Goal: Task Accomplishment & Management: Manage account settings

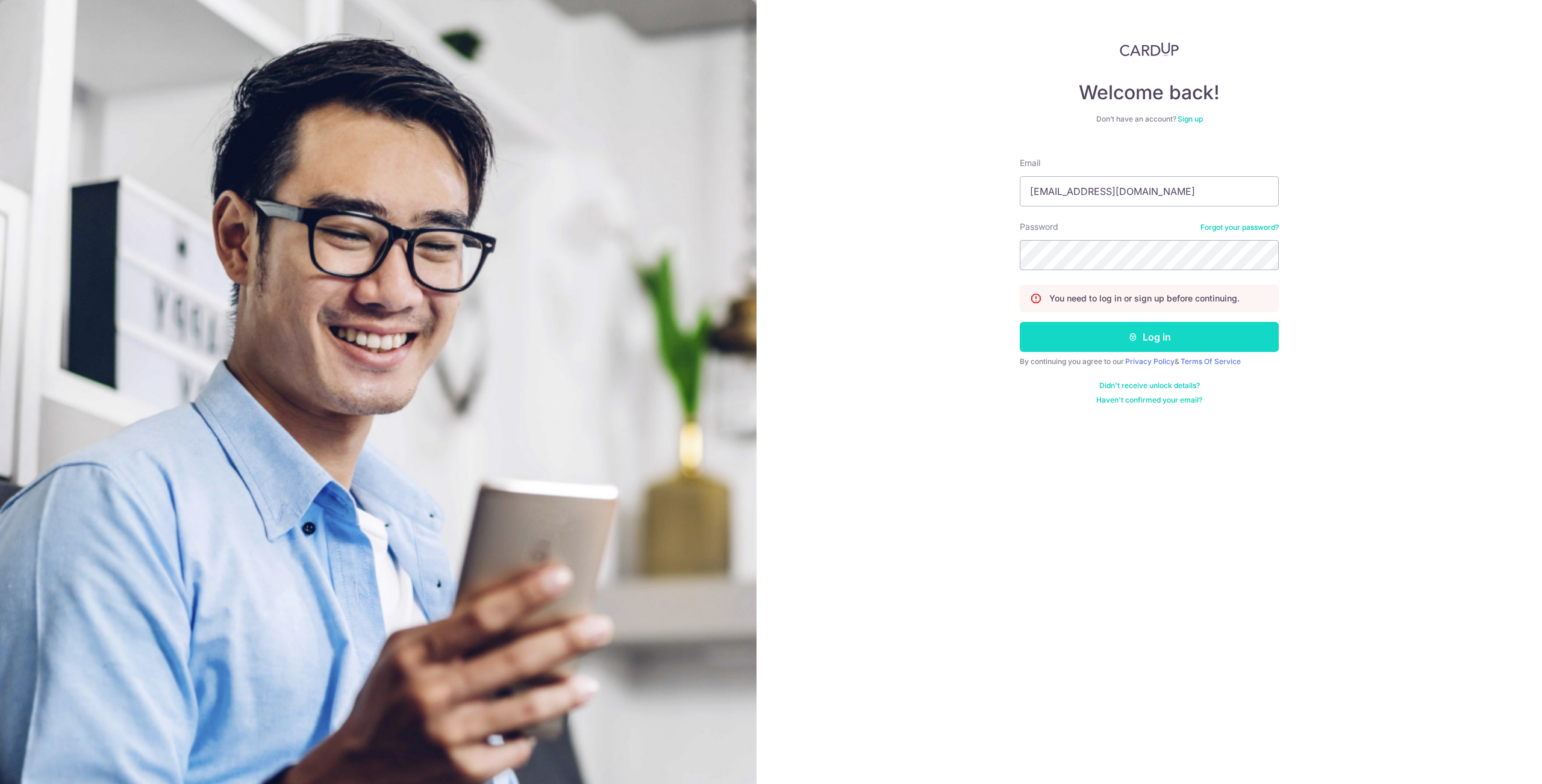
click at [1202, 342] on button "Log in" at bounding box center [1149, 337] width 259 height 30
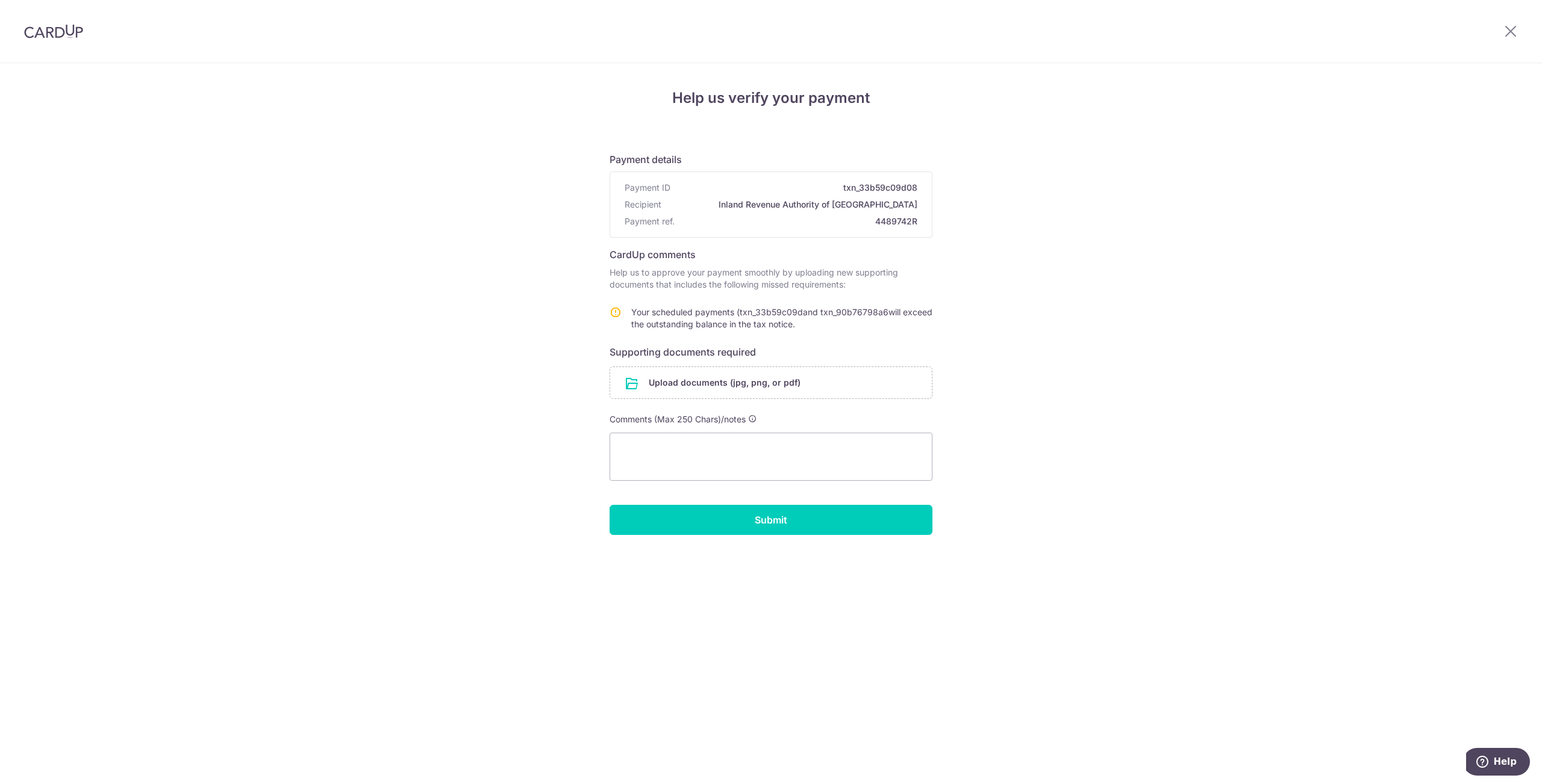
click at [48, 35] on img at bounding box center [53, 31] width 59 height 15
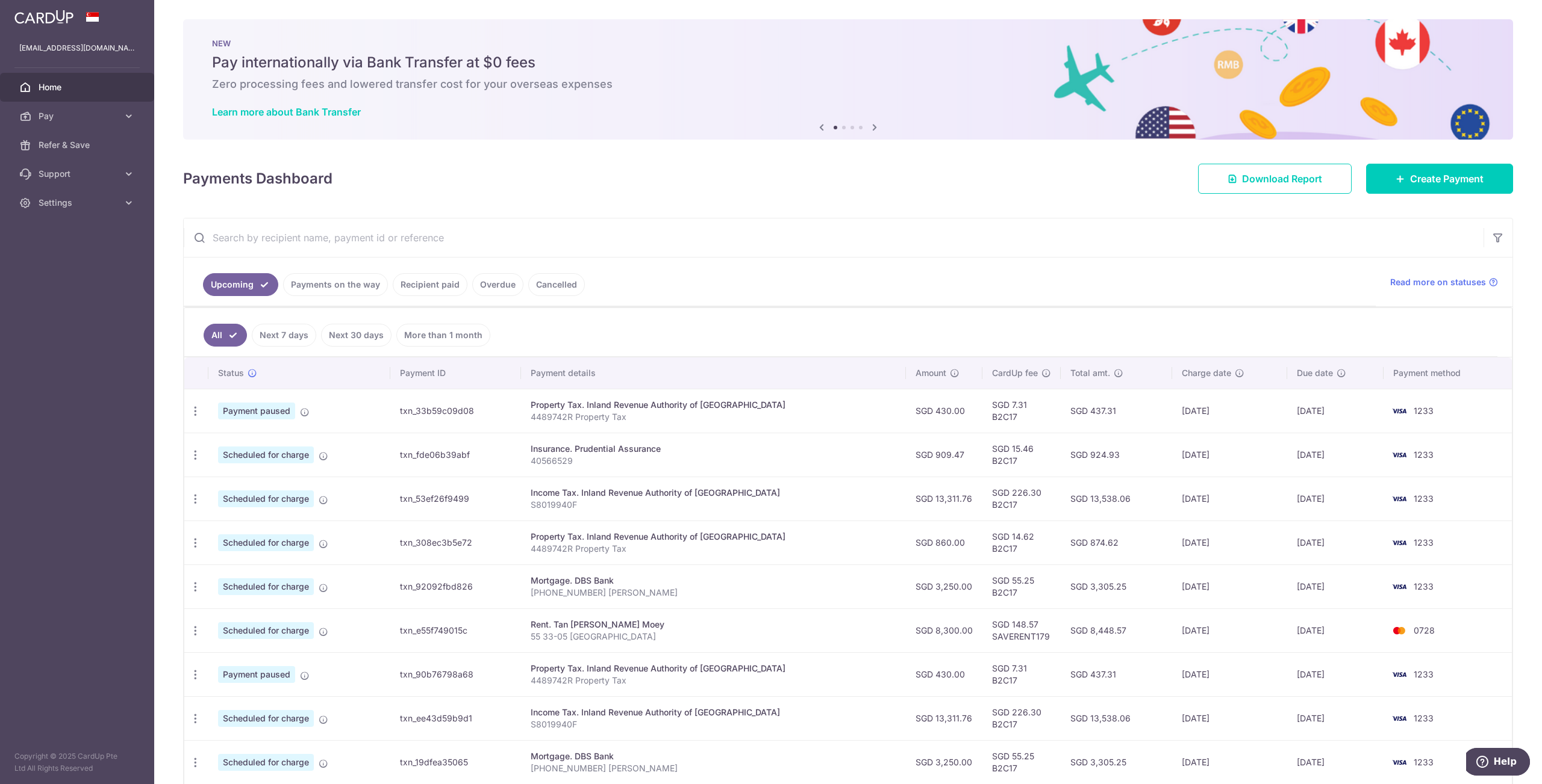
scroll to position [132, 0]
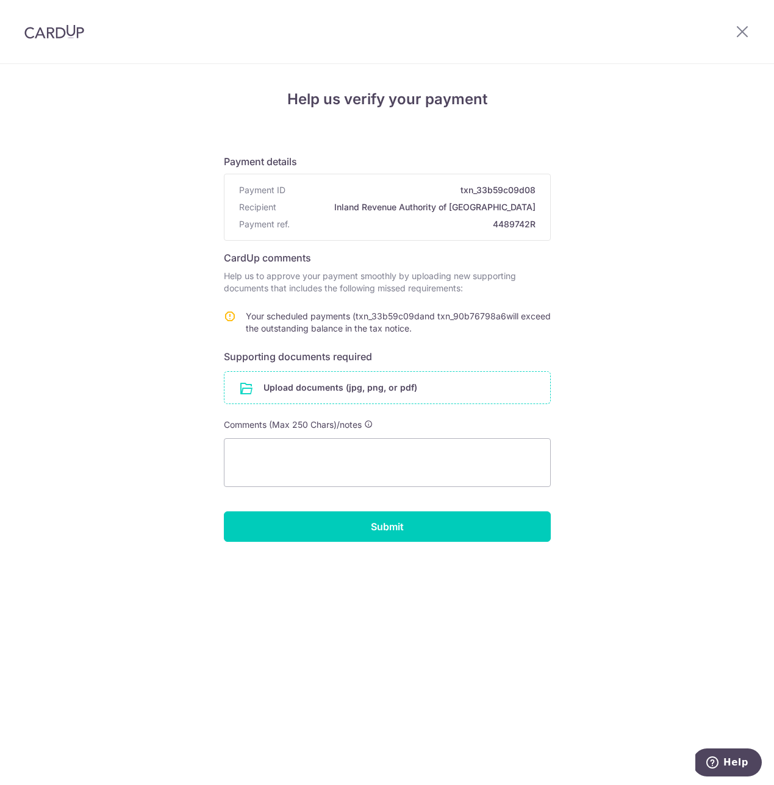
click at [352, 388] on input "file" at bounding box center [387, 388] width 326 height 32
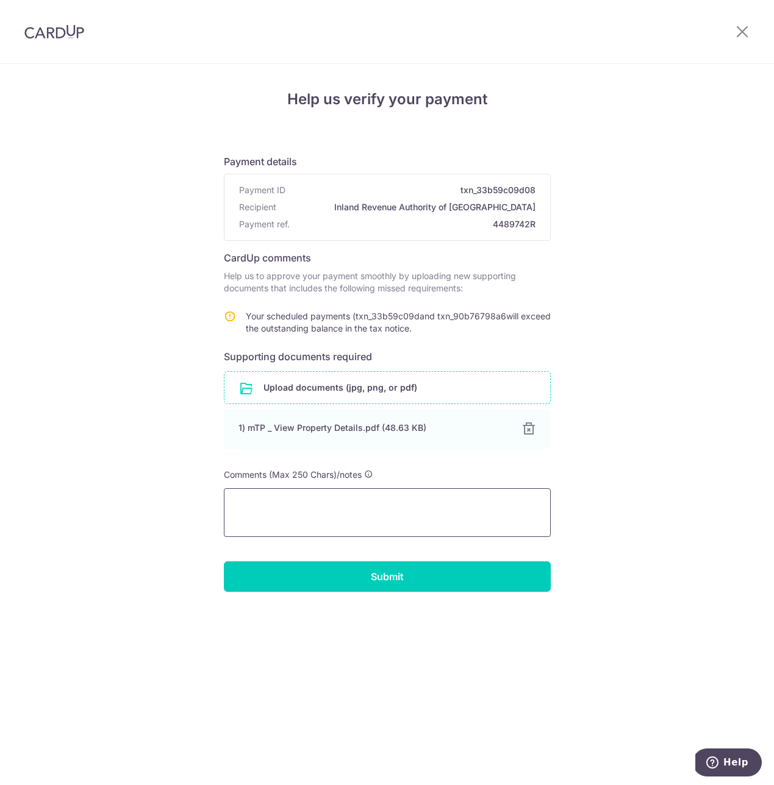
click at [276, 507] on textarea at bounding box center [387, 512] width 327 height 49
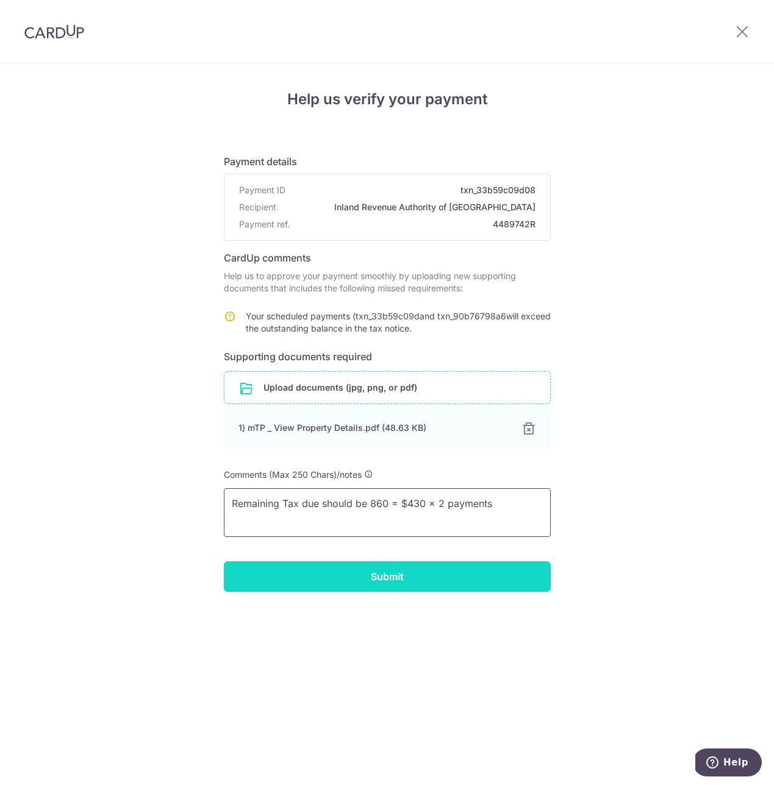
type textarea "Remaining Tax due should be 860 = $430 x 2 payments"
click at [376, 582] on input "Submit" at bounding box center [387, 576] width 327 height 30
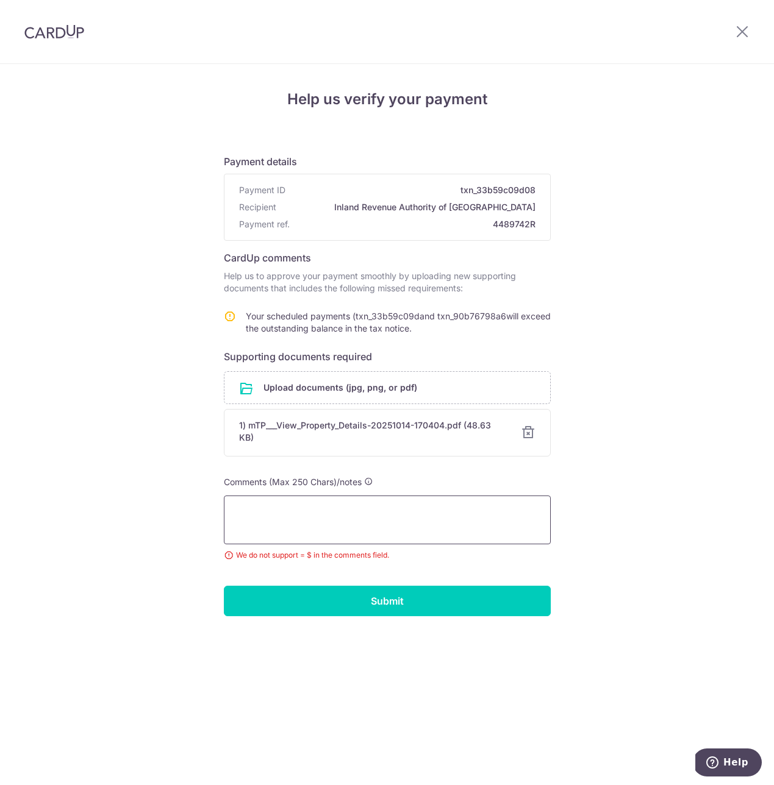
click at [346, 524] on textarea at bounding box center [387, 520] width 327 height 49
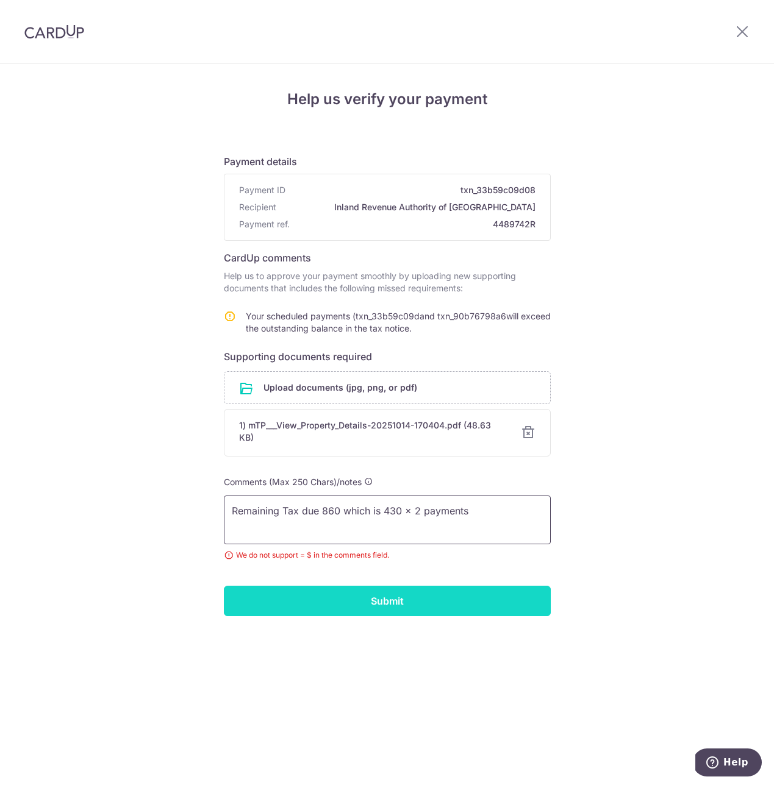
type textarea "Remaining Tax due 860 which is 430 x 2 payments"
click at [366, 599] on input "Submit" at bounding box center [387, 601] width 327 height 30
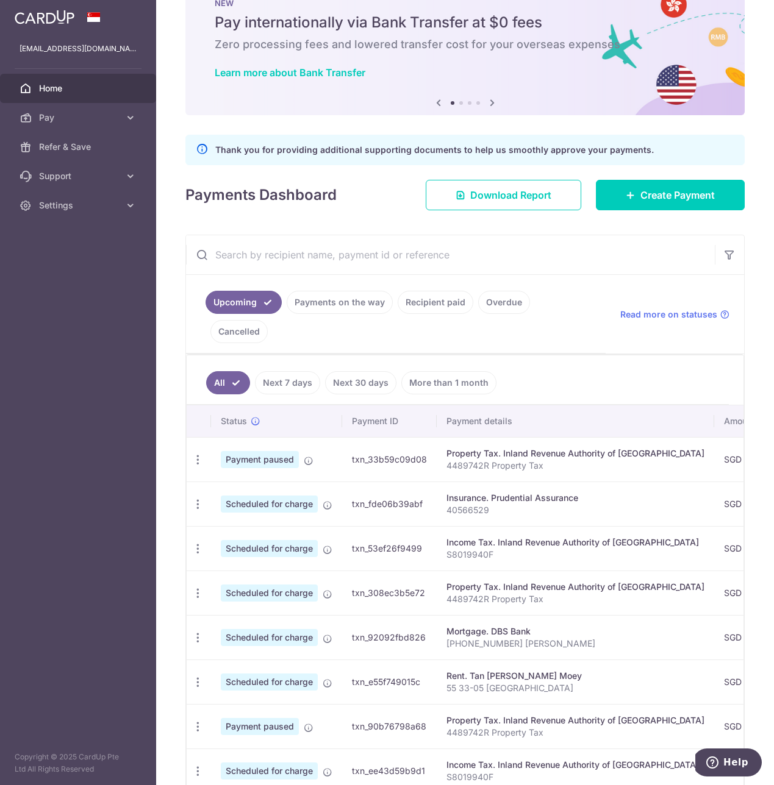
scroll to position [74, 0]
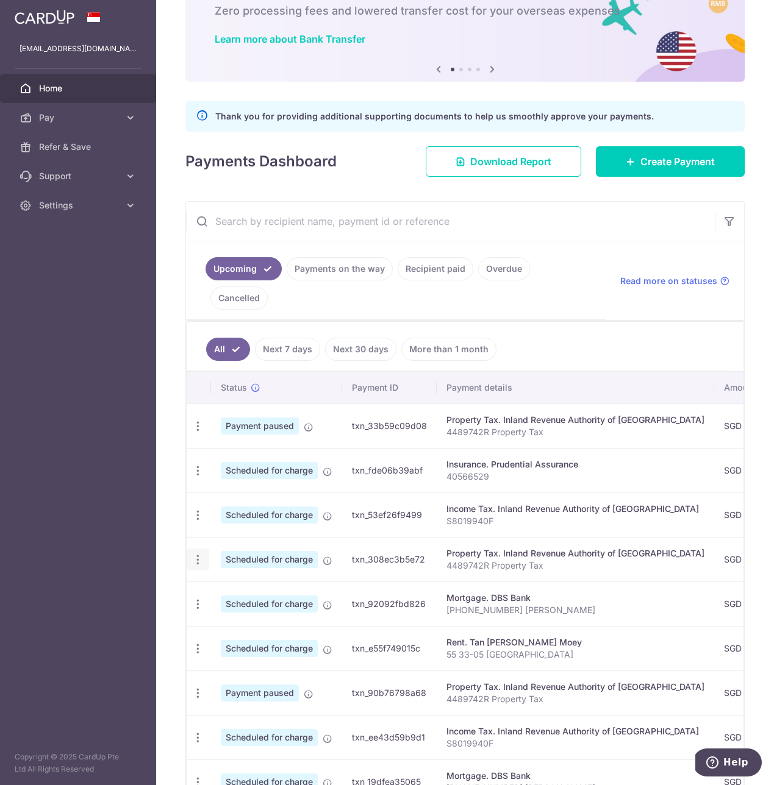
click at [197, 558] on icon "button" at bounding box center [197, 560] width 13 height 13
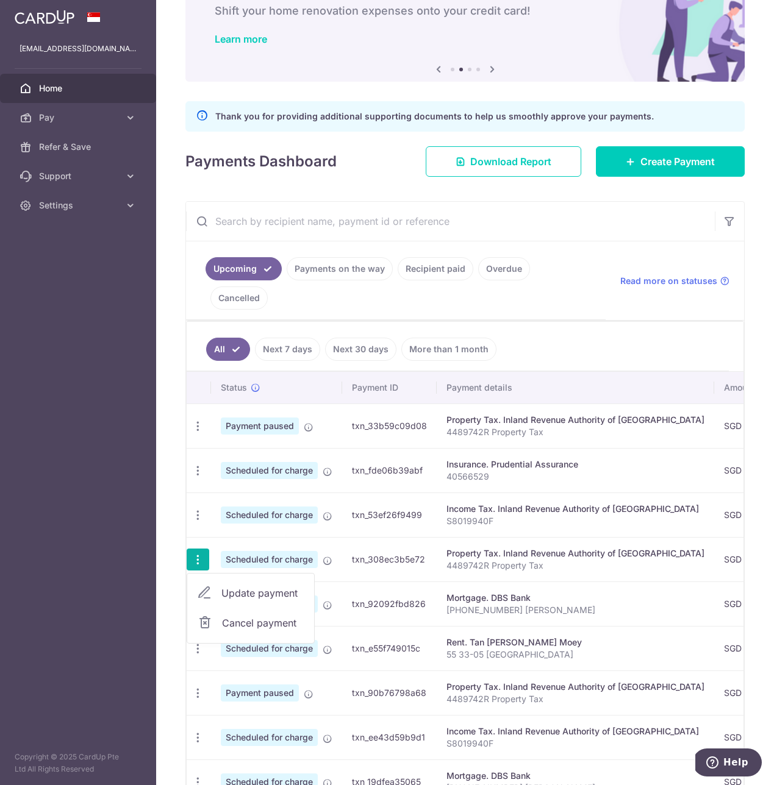
click at [214, 624] on link "Cancel payment" at bounding box center [250, 623] width 127 height 30
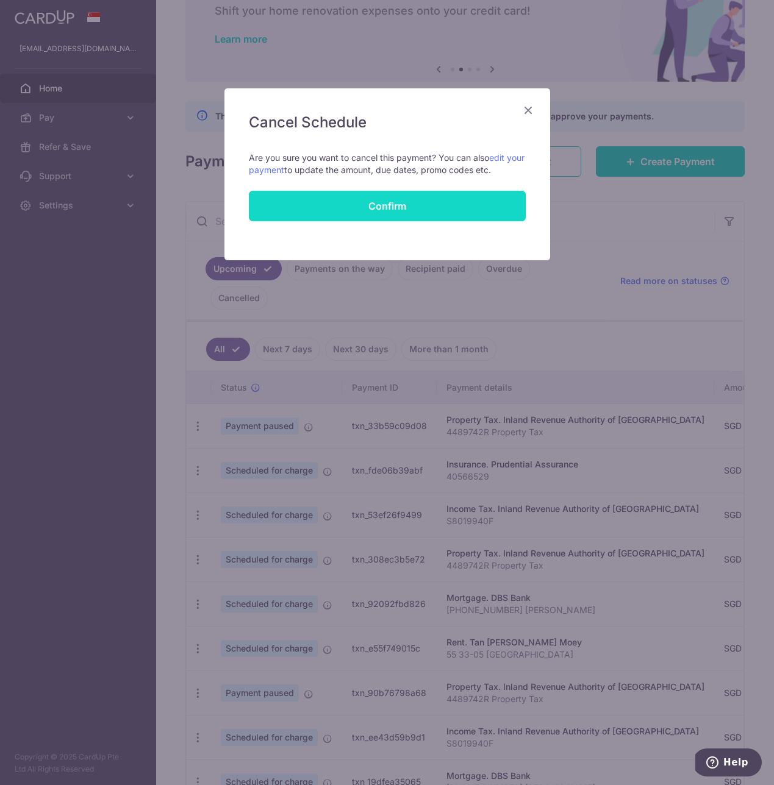
click at [397, 206] on button "Confirm" at bounding box center [387, 206] width 277 height 30
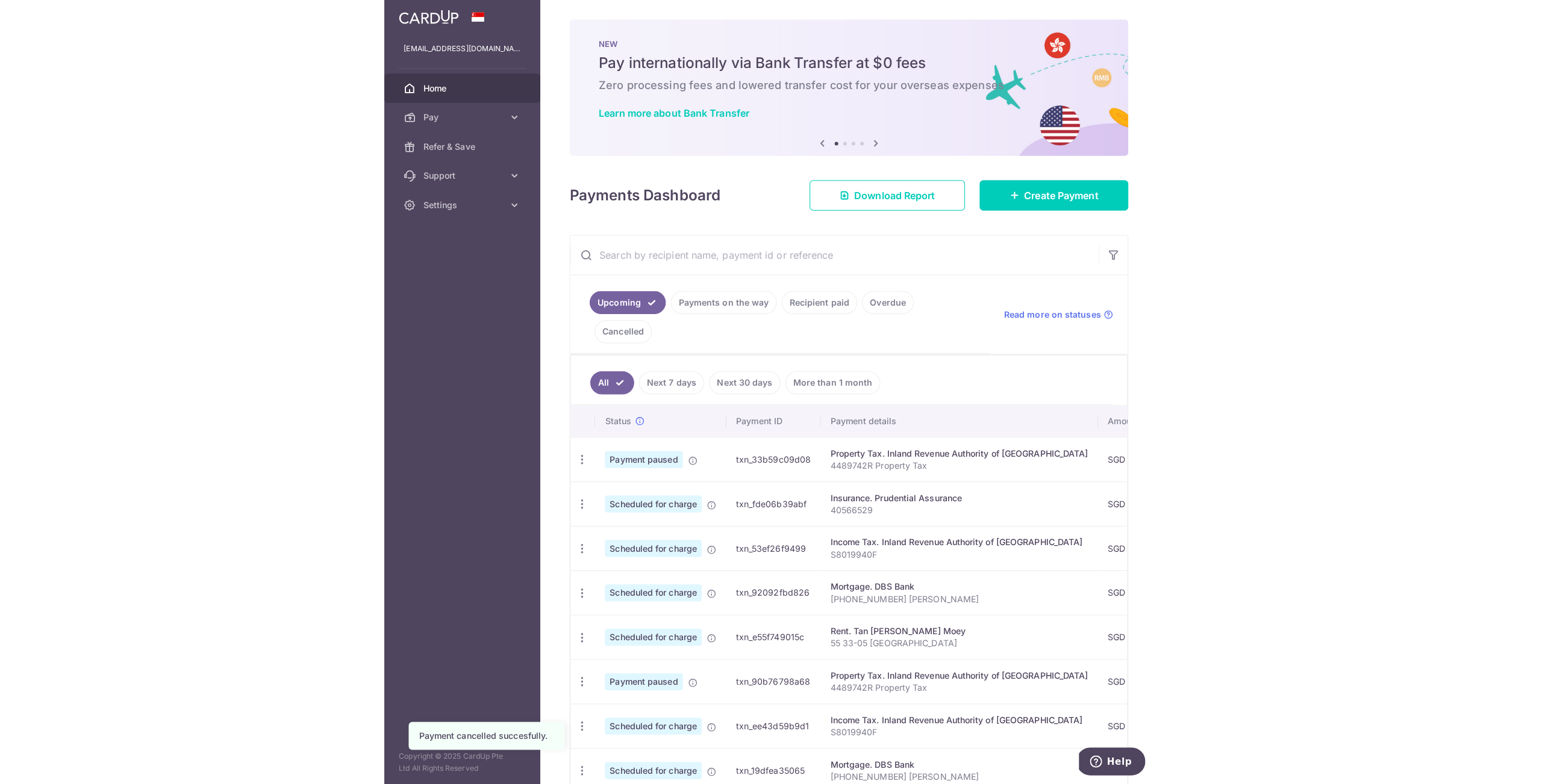
scroll to position [116, 0]
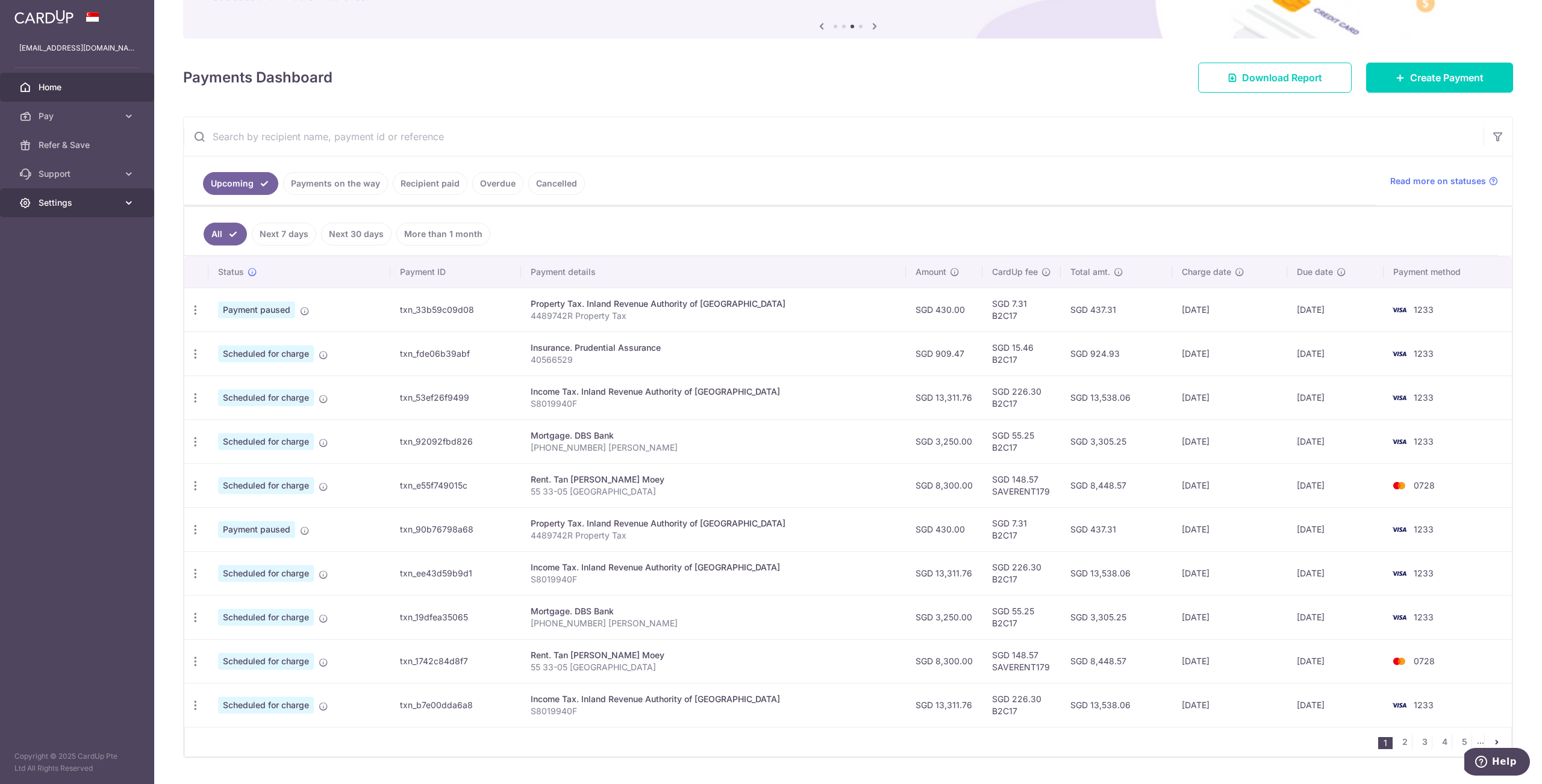
click at [73, 207] on span "Settings" at bounding box center [78, 202] width 79 height 12
click at [62, 263] on span "Logout" at bounding box center [78, 261] width 79 height 12
